Goal: Task Accomplishment & Management: Manage account settings

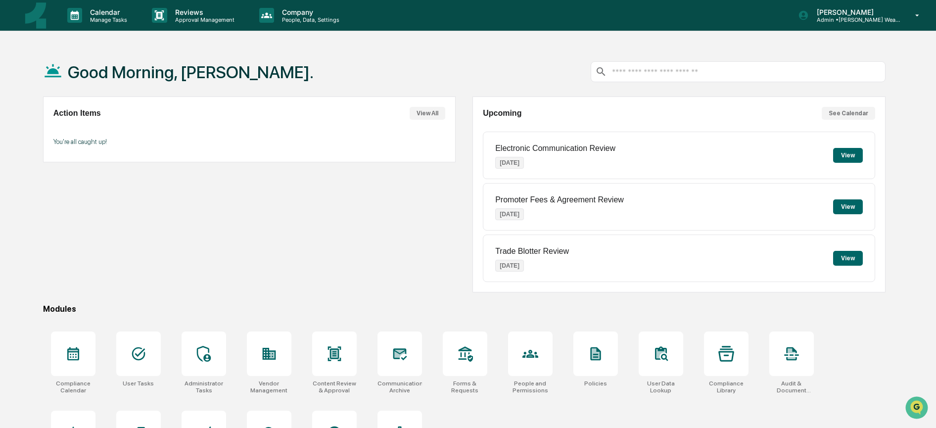
scroll to position [61, 0]
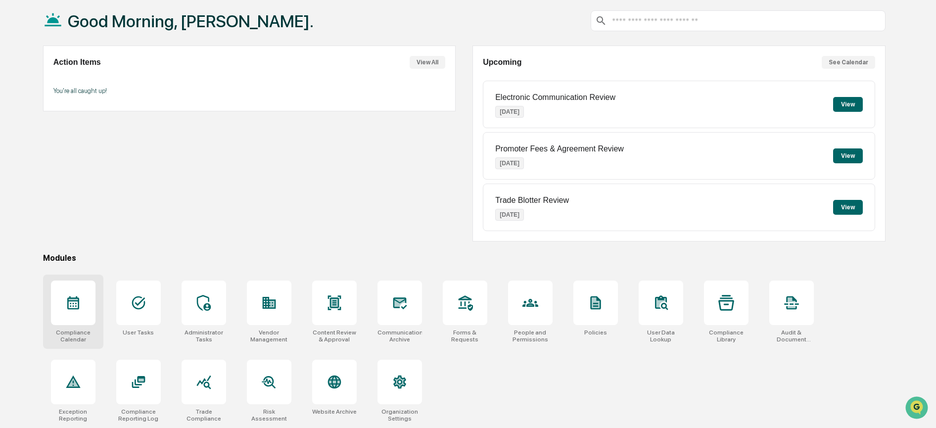
click at [75, 295] on icon at bounding box center [73, 303] width 16 height 16
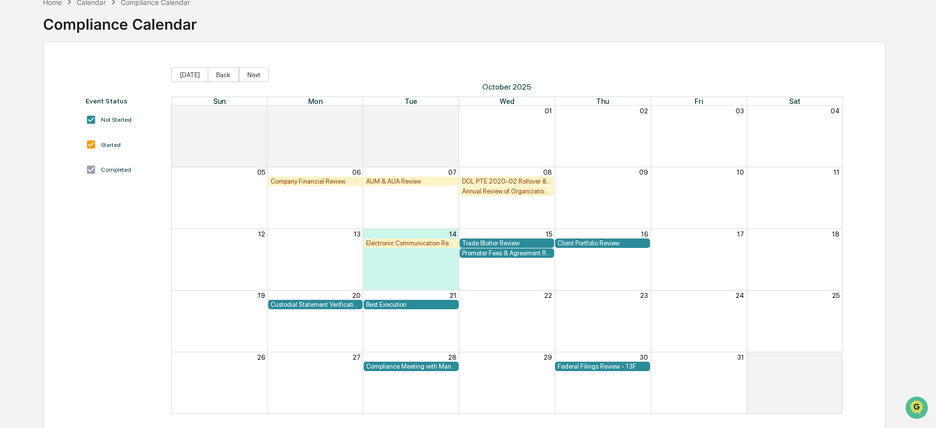
click at [296, 179] on div "Company Financial Review" at bounding box center [315, 181] width 90 height 7
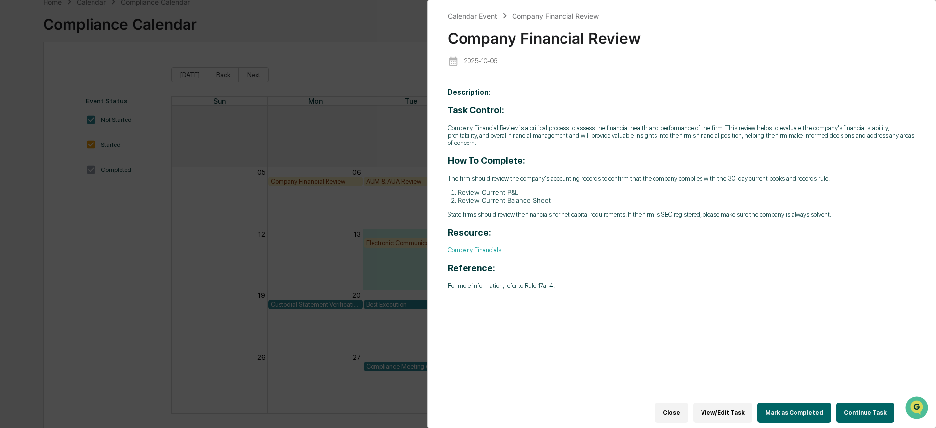
click at [874, 408] on button "Continue Task" at bounding box center [865, 412] width 58 height 20
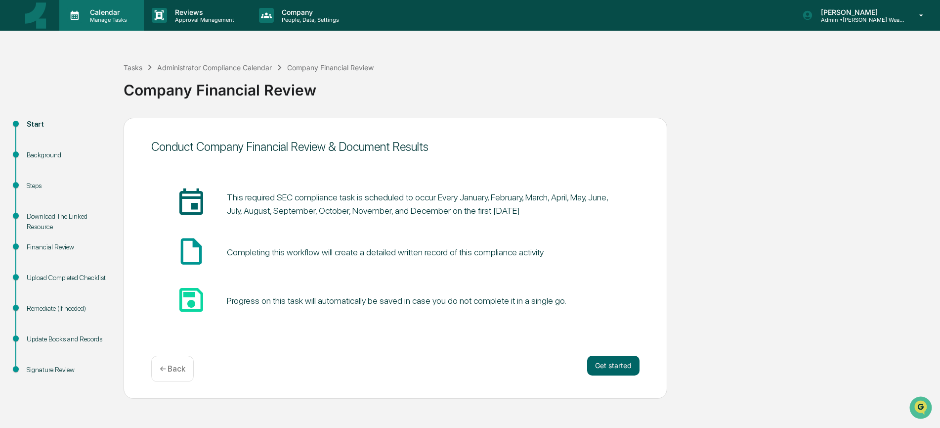
click at [85, 17] on p "Manage Tasks" at bounding box center [107, 19] width 50 height 7
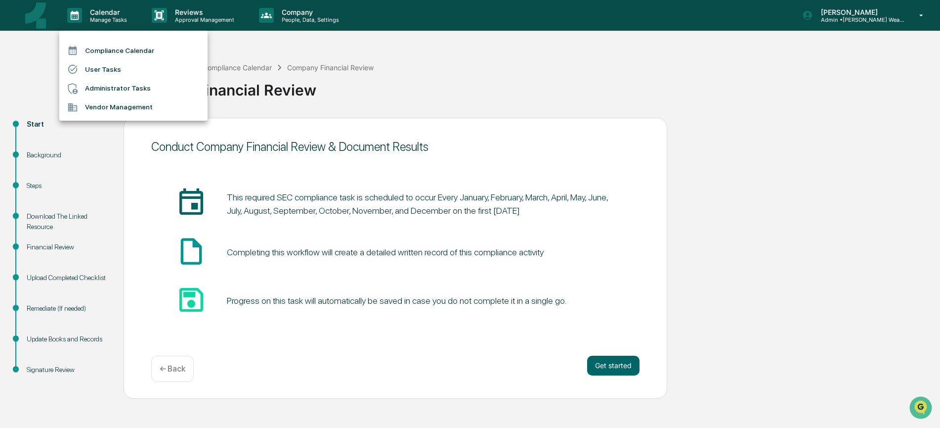
click at [108, 88] on li "Administrator Tasks" at bounding box center [133, 88] width 148 height 19
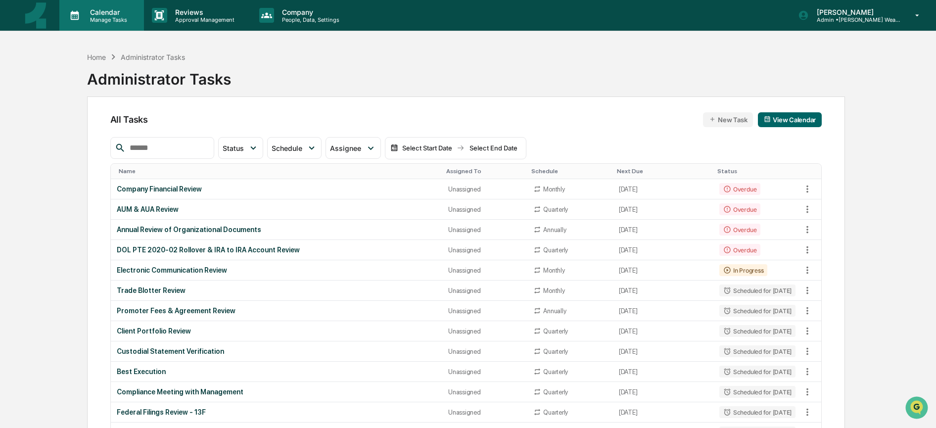
click at [88, 20] on p "Manage Tasks" at bounding box center [107, 19] width 50 height 7
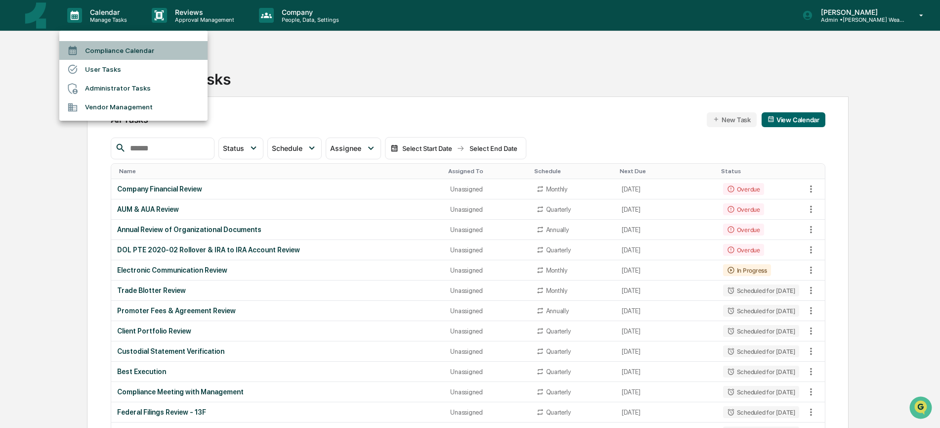
click at [105, 51] on li "Compliance Calendar" at bounding box center [133, 50] width 148 height 19
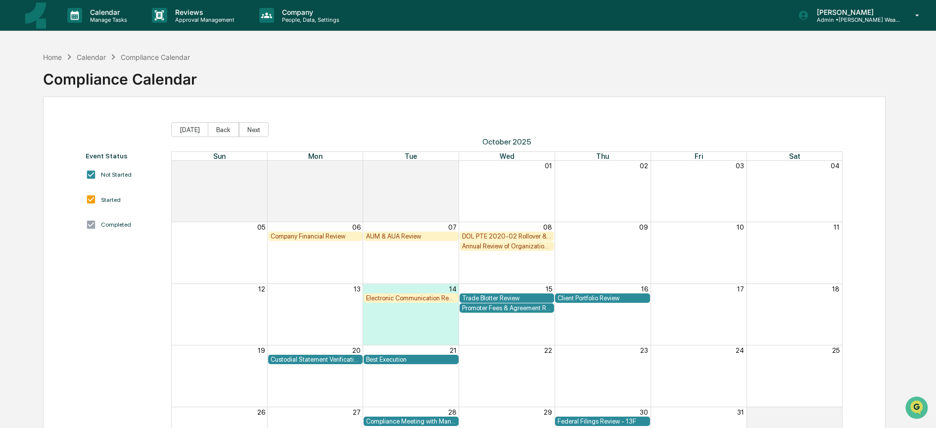
click at [31, 17] on img at bounding box center [36, 15] width 24 height 27
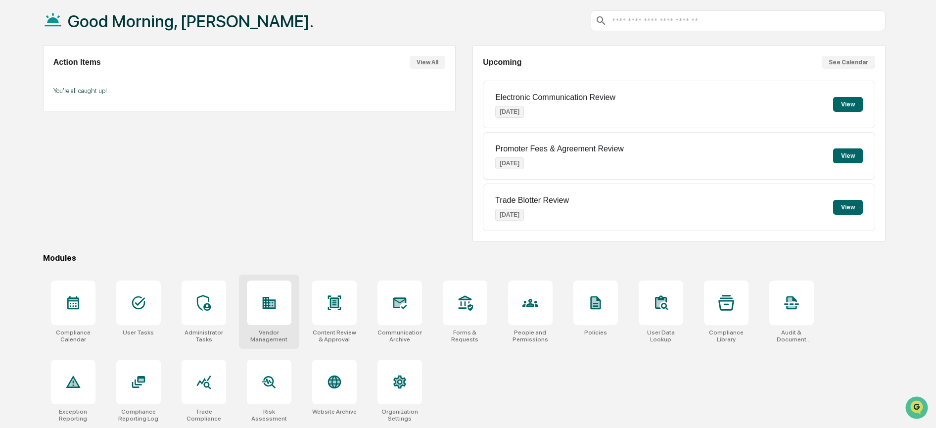
scroll to position [61, 0]
click at [335, 297] on icon at bounding box center [333, 302] width 13 height 14
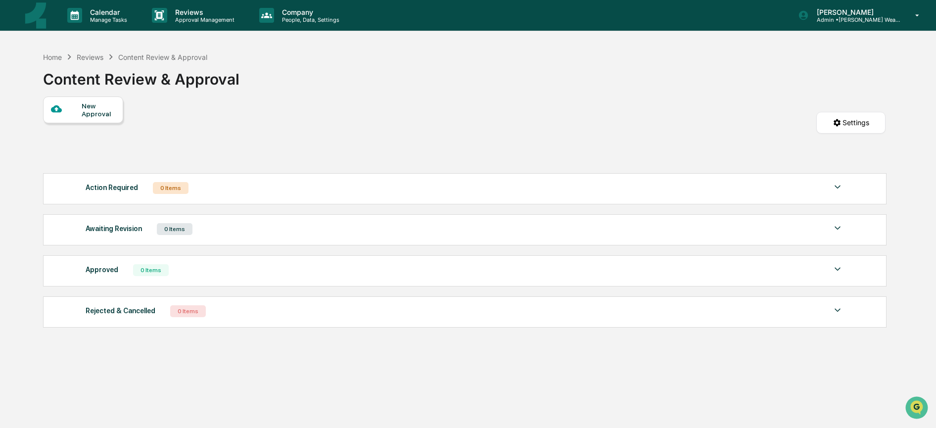
click at [91, 105] on div "New Approval" at bounding box center [98, 110] width 33 height 16
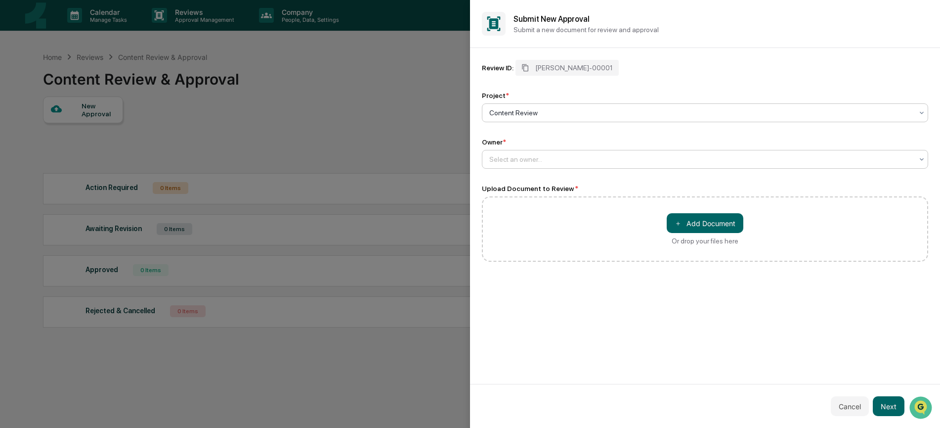
click at [523, 154] on div "Select an owner..." at bounding box center [702, 159] width 434 height 14
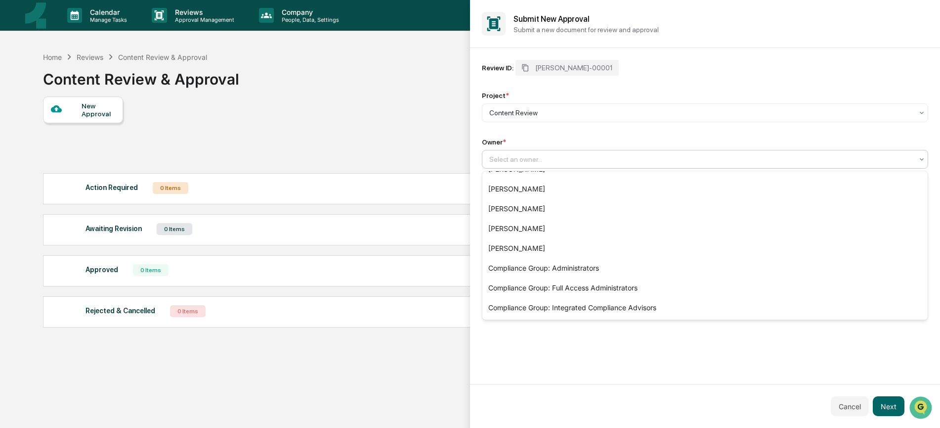
click at [379, 79] on div at bounding box center [470, 214] width 940 height 428
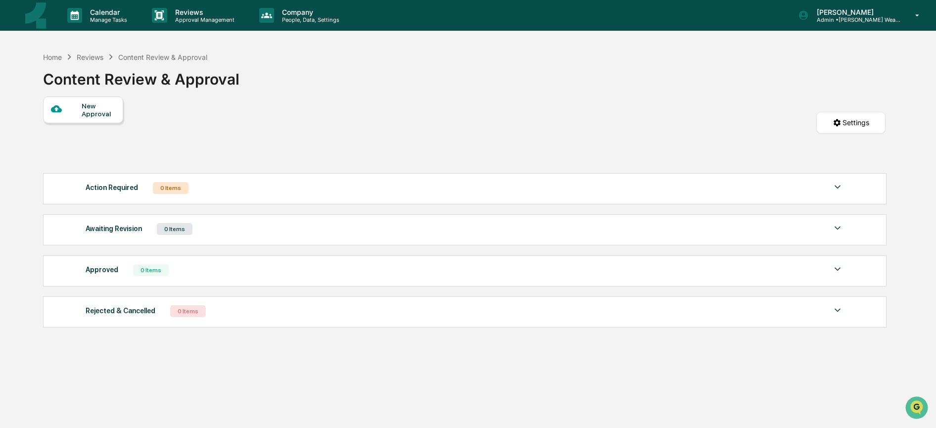
click at [40, 16] on img at bounding box center [36, 15] width 24 height 27
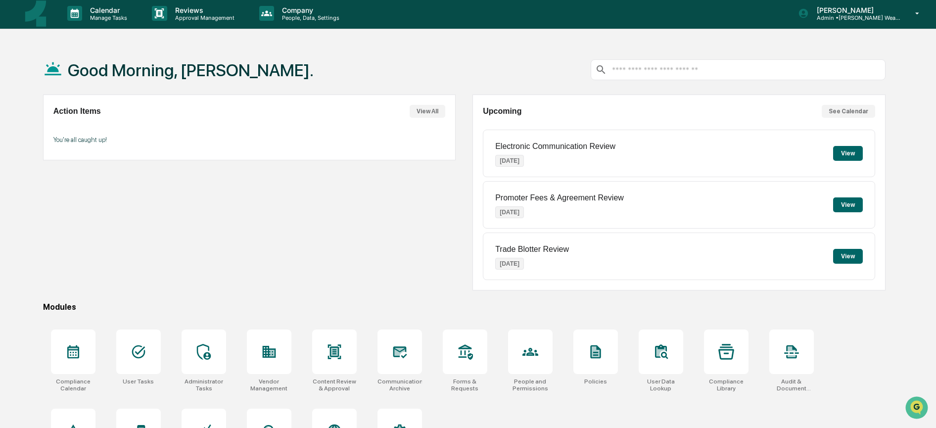
scroll to position [4, 0]
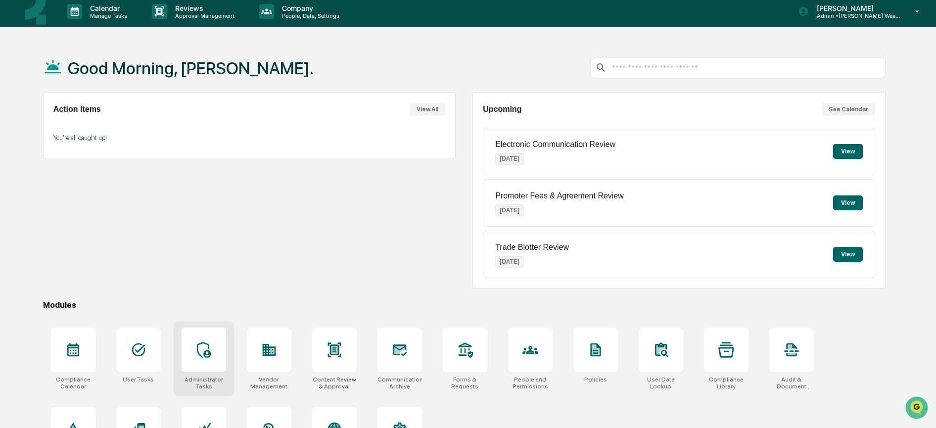
click at [203, 347] on icon at bounding box center [204, 350] width 16 height 16
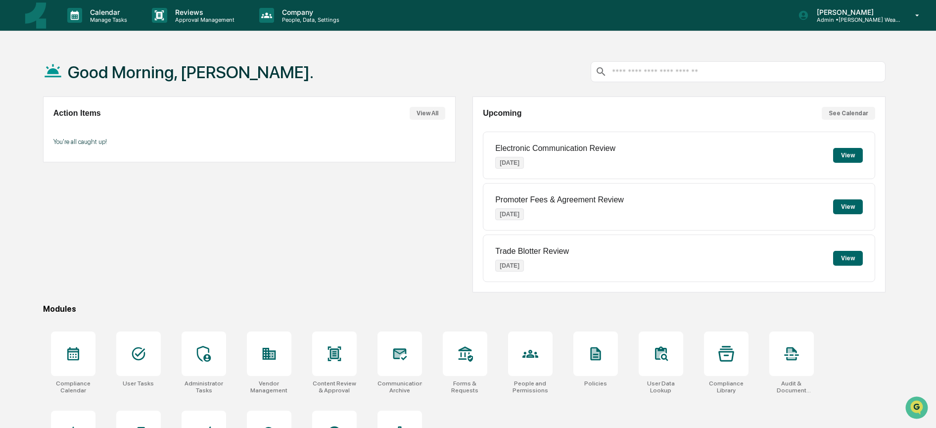
scroll to position [2, 0]
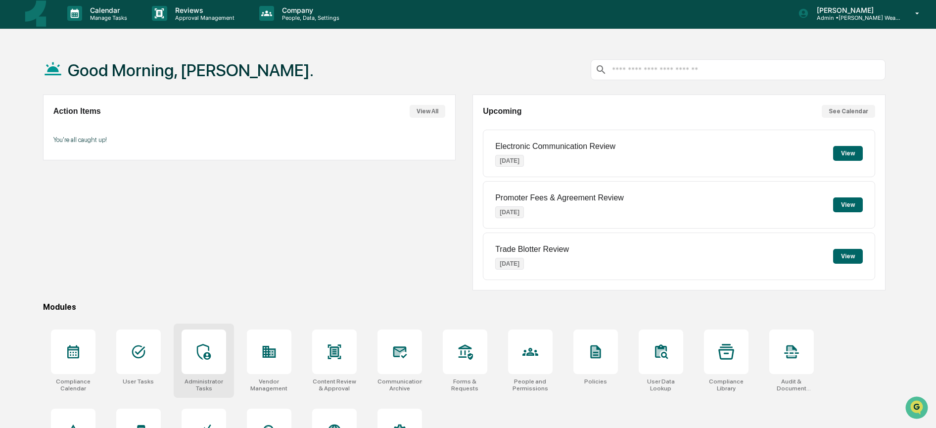
click at [194, 349] on div at bounding box center [203, 351] width 45 height 45
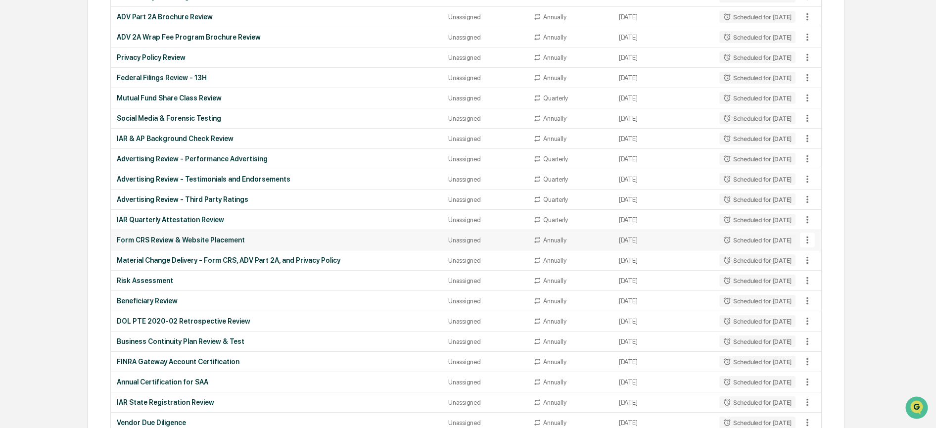
scroll to position [1068, 0]
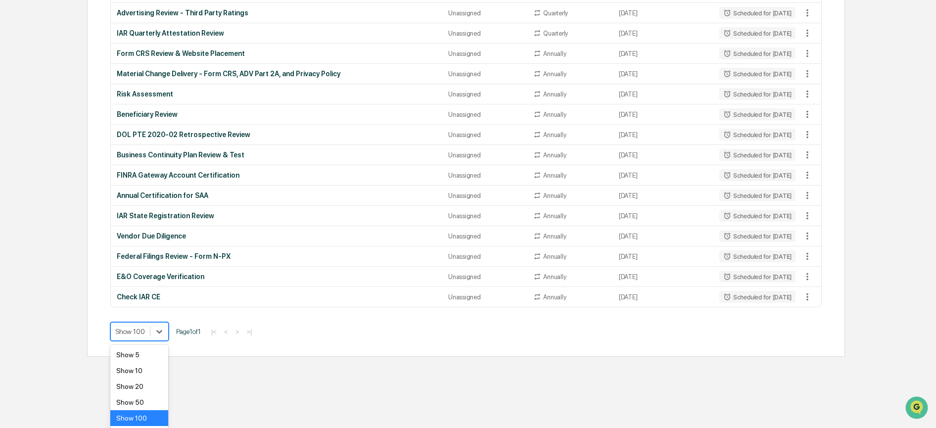
click at [149, 416] on div "Show 100" at bounding box center [139, 418] width 58 height 16
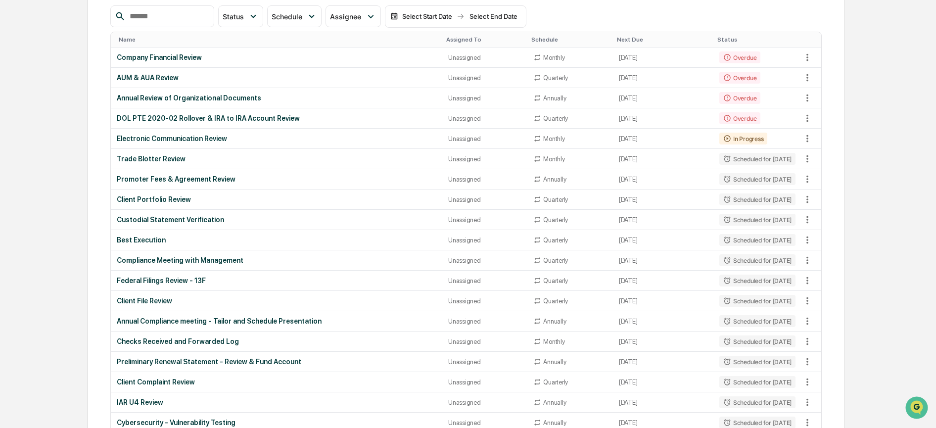
scroll to position [1068, 0]
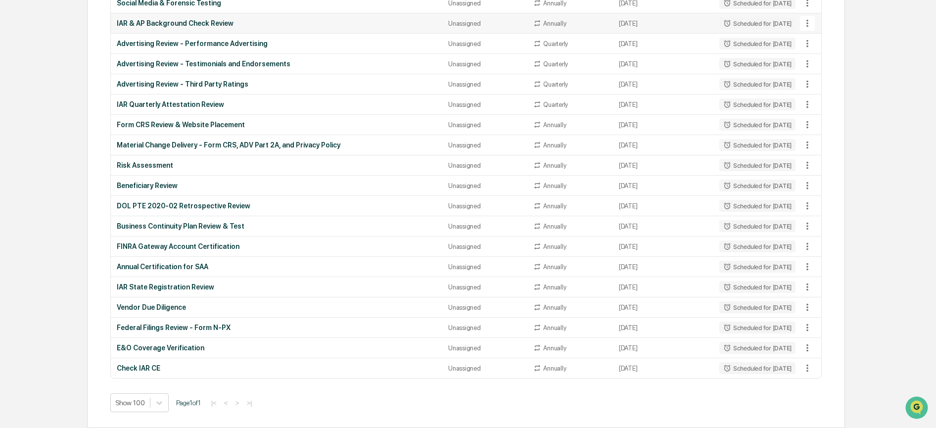
click at [455, 20] on div "Unassigned" at bounding box center [484, 23] width 73 height 7
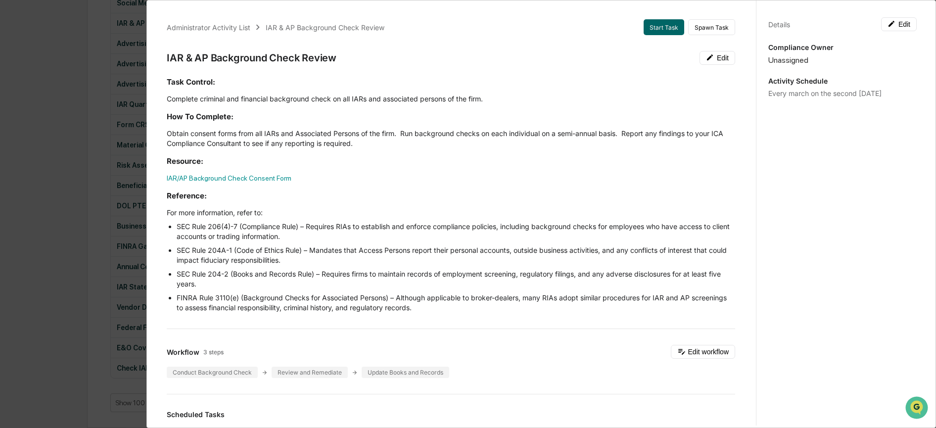
click at [72, 81] on div "Administrator Activity List IAR & AP Background Check Review Start Task Spawn T…" at bounding box center [468, 214] width 936 height 428
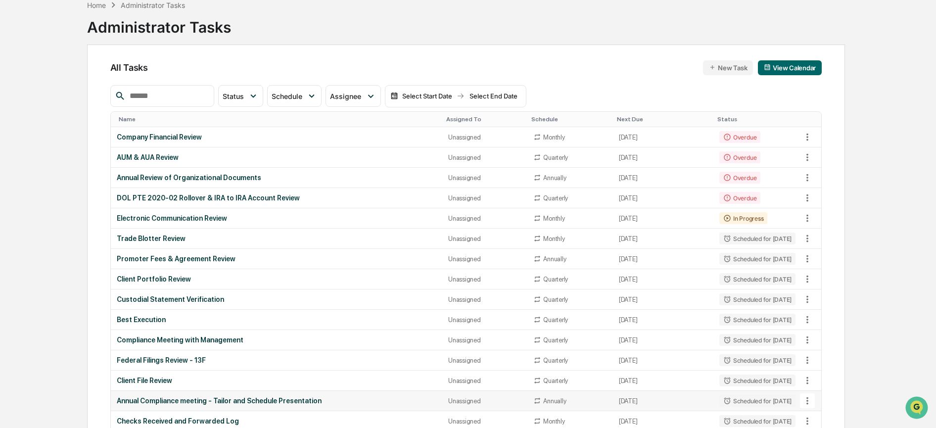
scroll to position [0, 0]
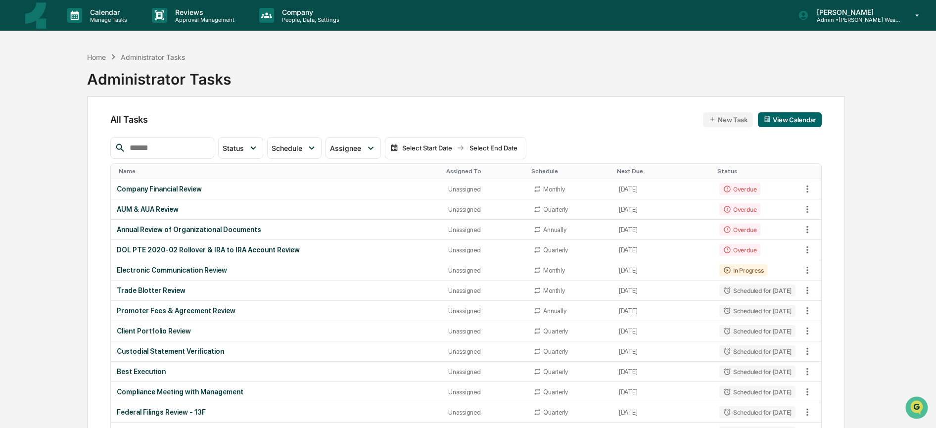
click at [447, 147] on div "Select Start Date" at bounding box center [427, 148] width 54 height 8
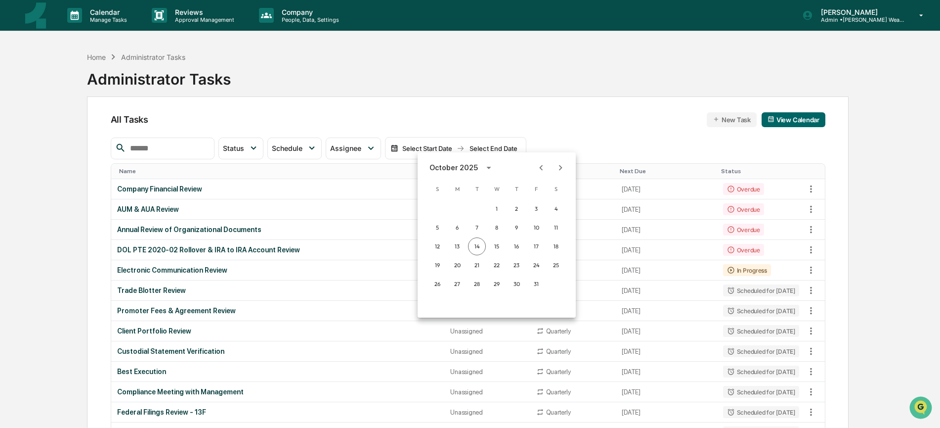
click at [541, 168] on icon "Previous month" at bounding box center [541, 167] width 3 height 5
click at [542, 168] on icon "Previous month" at bounding box center [541, 167] width 11 height 11
click at [558, 168] on icon "Next month" at bounding box center [560, 167] width 11 height 11
click at [500, 206] on button "1" at bounding box center [497, 209] width 18 height 18
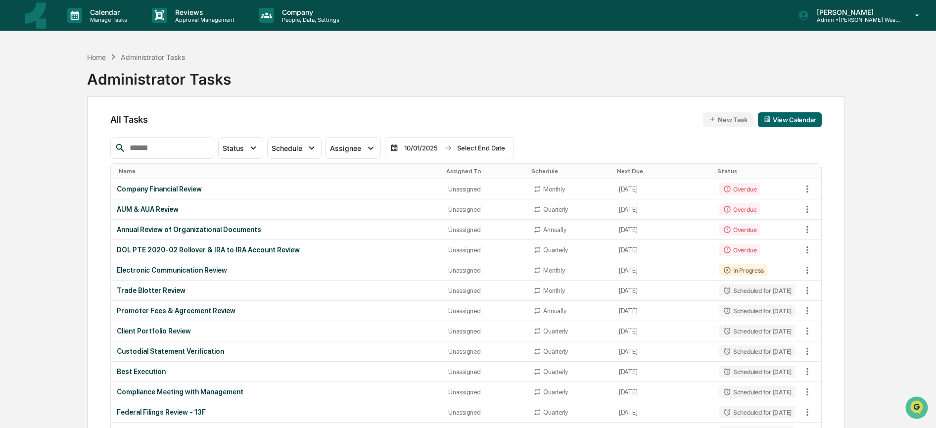
click at [506, 151] on div "Select End Date" at bounding box center [481, 148] width 54 height 8
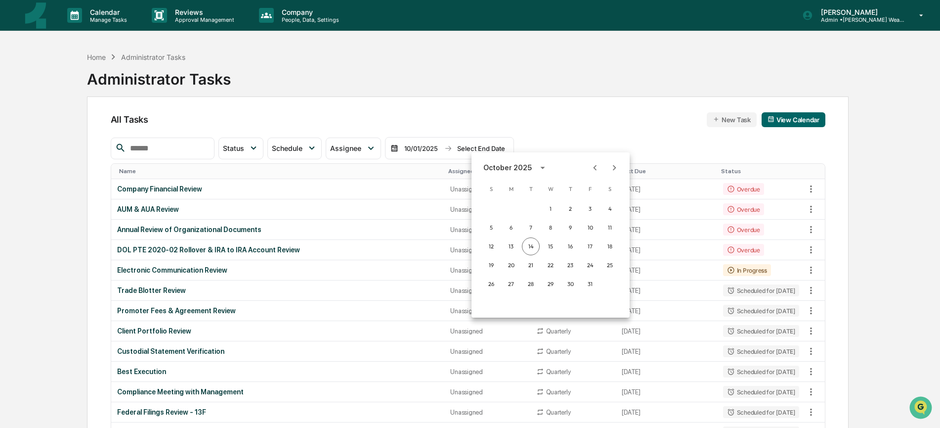
click at [613, 167] on icon "Next month" at bounding box center [614, 167] width 11 height 11
click at [613, 166] on icon "Next month" at bounding box center [614, 167] width 3 height 5
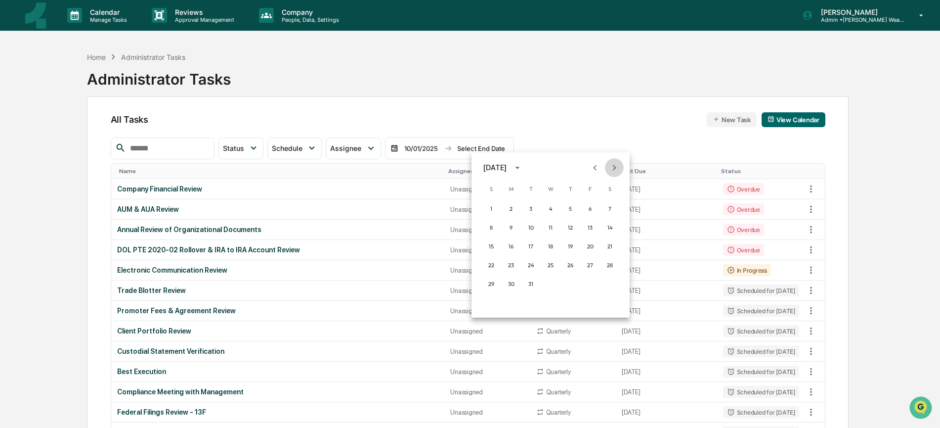
click at [613, 166] on icon "Next month" at bounding box center [614, 167] width 3 height 5
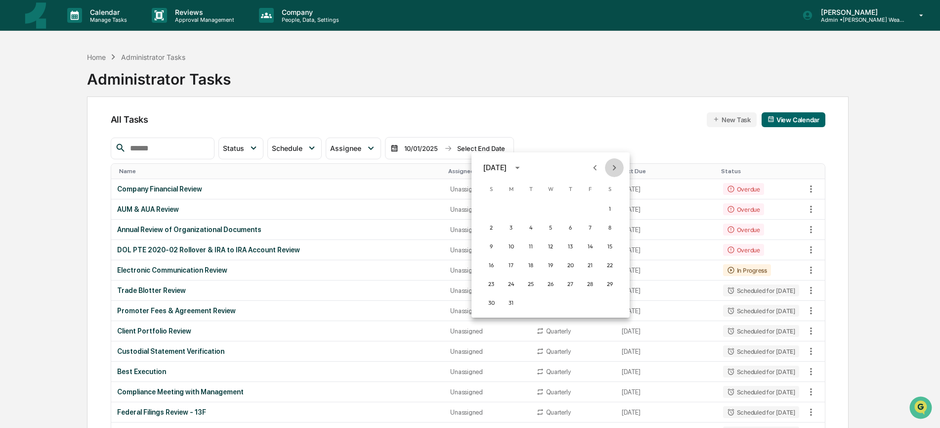
click at [613, 166] on icon "Next month" at bounding box center [614, 167] width 3 height 5
click at [613, 283] on button "31" at bounding box center [610, 284] width 18 height 18
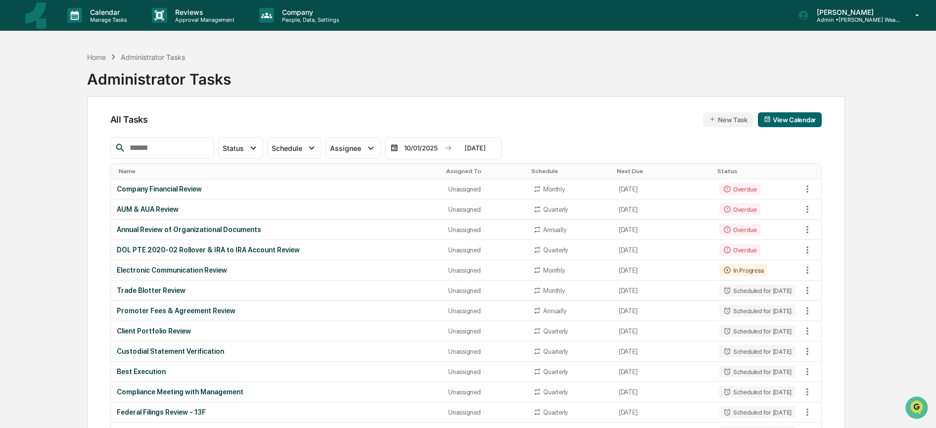
click at [420, 148] on div "10/01/2025" at bounding box center [421, 148] width 42 height 8
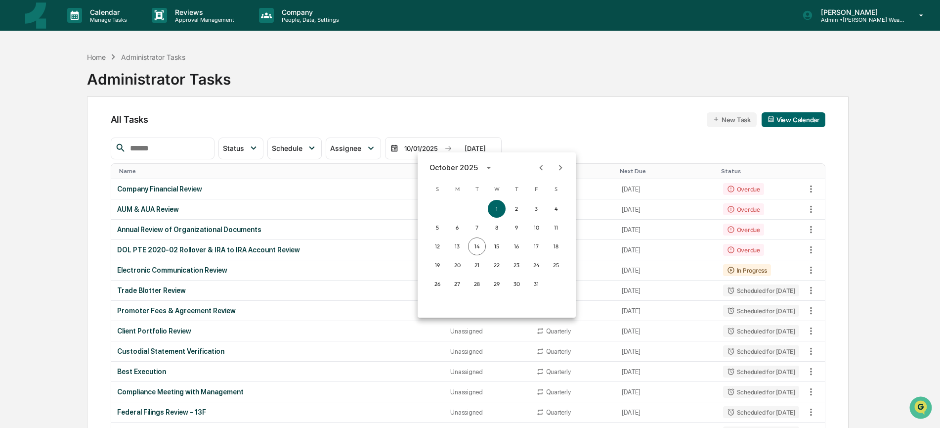
click at [577, 143] on div at bounding box center [470, 214] width 940 height 428
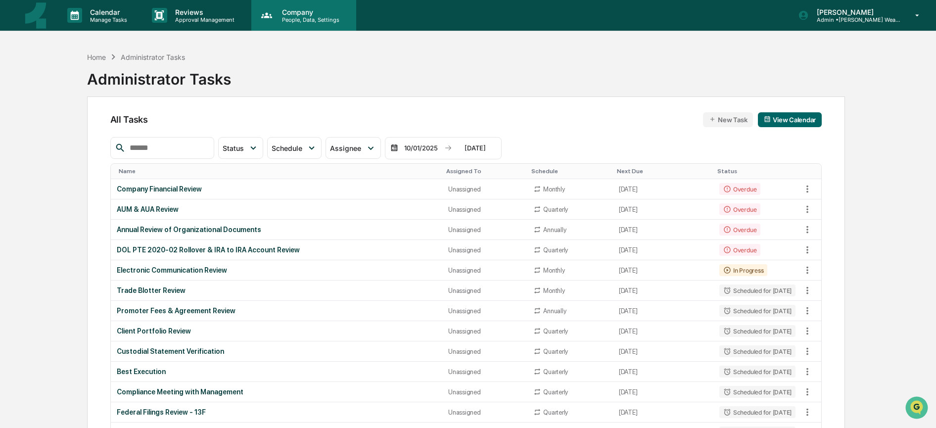
click at [278, 14] on p "Company" at bounding box center [309, 12] width 70 height 8
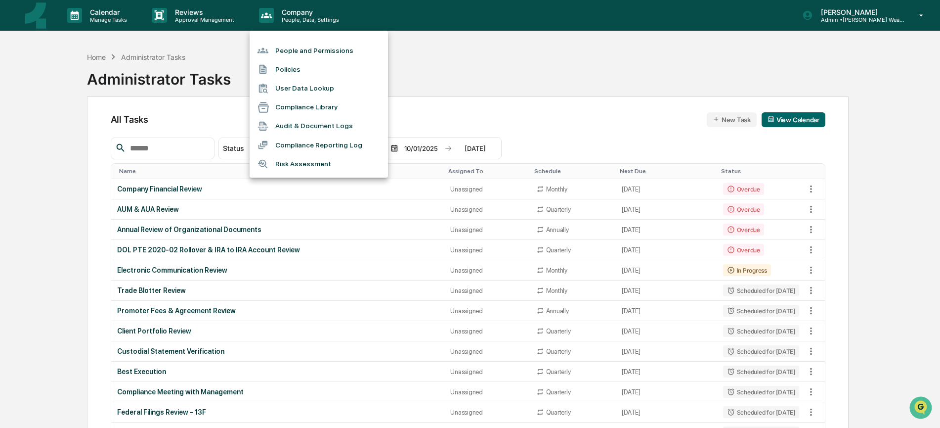
click at [284, 51] on li "People and Permissions" at bounding box center [319, 50] width 138 height 19
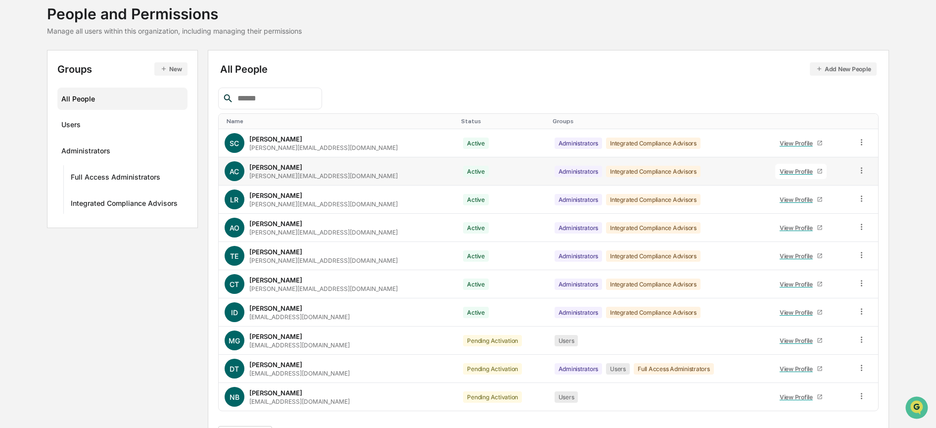
scroll to position [89, 0]
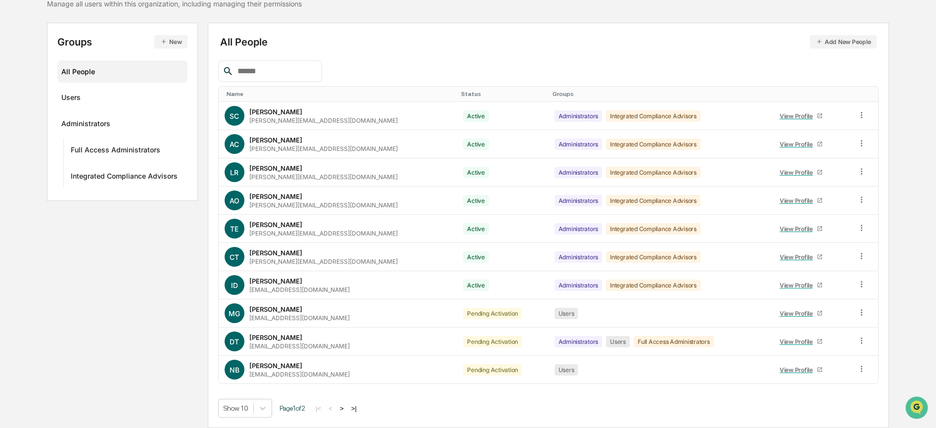
click at [345, 408] on button ">" at bounding box center [342, 408] width 10 height 8
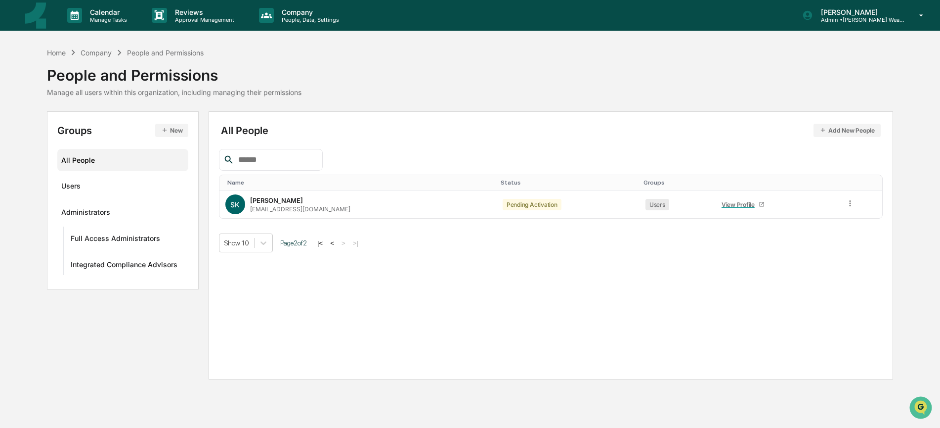
click at [337, 243] on button "<" at bounding box center [332, 243] width 10 height 8
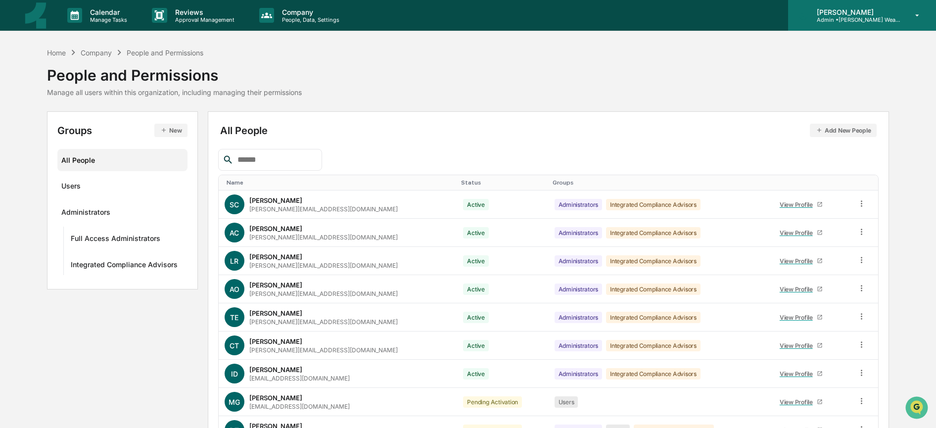
click at [837, 12] on p "[PERSON_NAME]" at bounding box center [854, 12] width 92 height 8
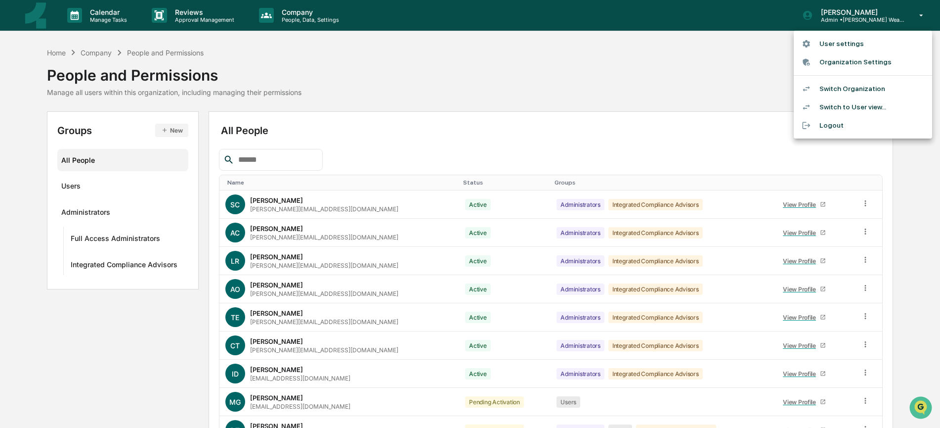
click at [834, 89] on li "Switch Organization" at bounding box center [863, 89] width 138 height 18
